Goal: Task Accomplishment & Management: Manage account settings

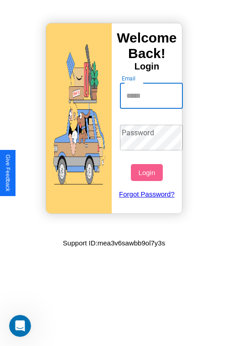
click at [153, 95] on input "Email" at bounding box center [152, 96] width 64 height 26
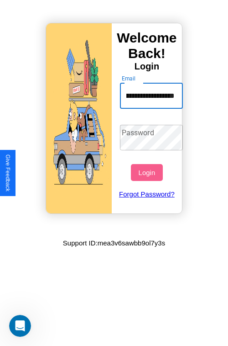
type input "**********"
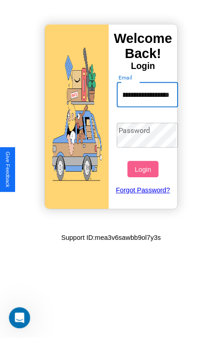
scroll to position [0, 0]
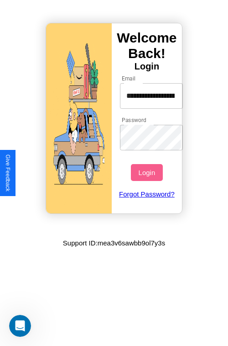
click at [148, 172] on button "Login" at bounding box center [147, 172] width 32 height 17
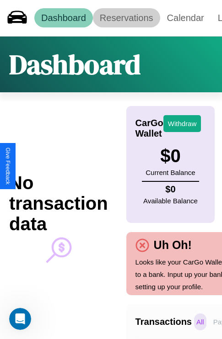
click at [126, 18] on link "Reservations" at bounding box center [126, 17] width 67 height 19
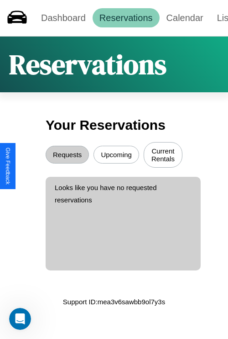
click at [116, 156] on button "Upcoming" at bounding box center [117, 155] width 46 height 18
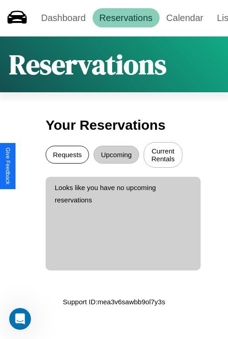
click at [67, 156] on button "Requests" at bounding box center [67, 155] width 43 height 18
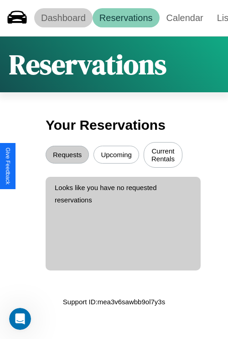
click at [63, 18] on link "Dashboard" at bounding box center [63, 17] width 58 height 19
